Goal: Navigation & Orientation: Go to known website

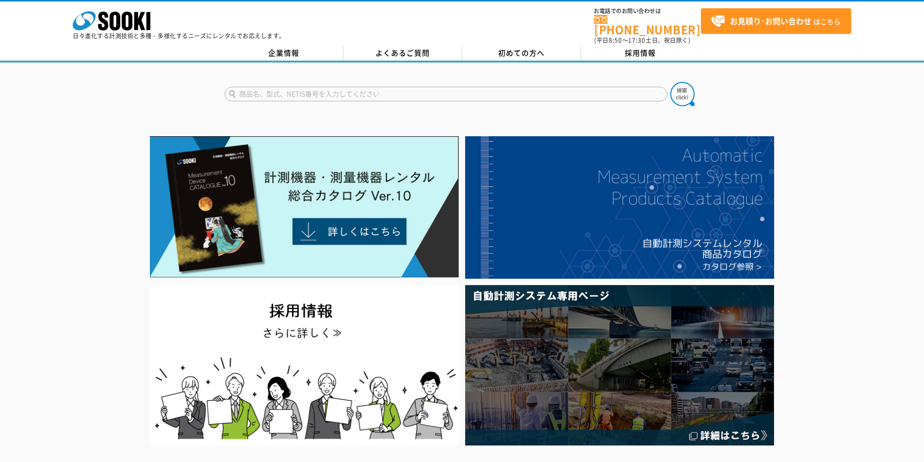
click at [127, 26] on icon "株式会社 ソーキ" at bounding box center [112, 20] width 78 height 19
click at [133, 23] on icon "株式会社 ソーキ" at bounding box center [112, 20] width 78 height 19
